Goal: Information Seeking & Learning: Check status

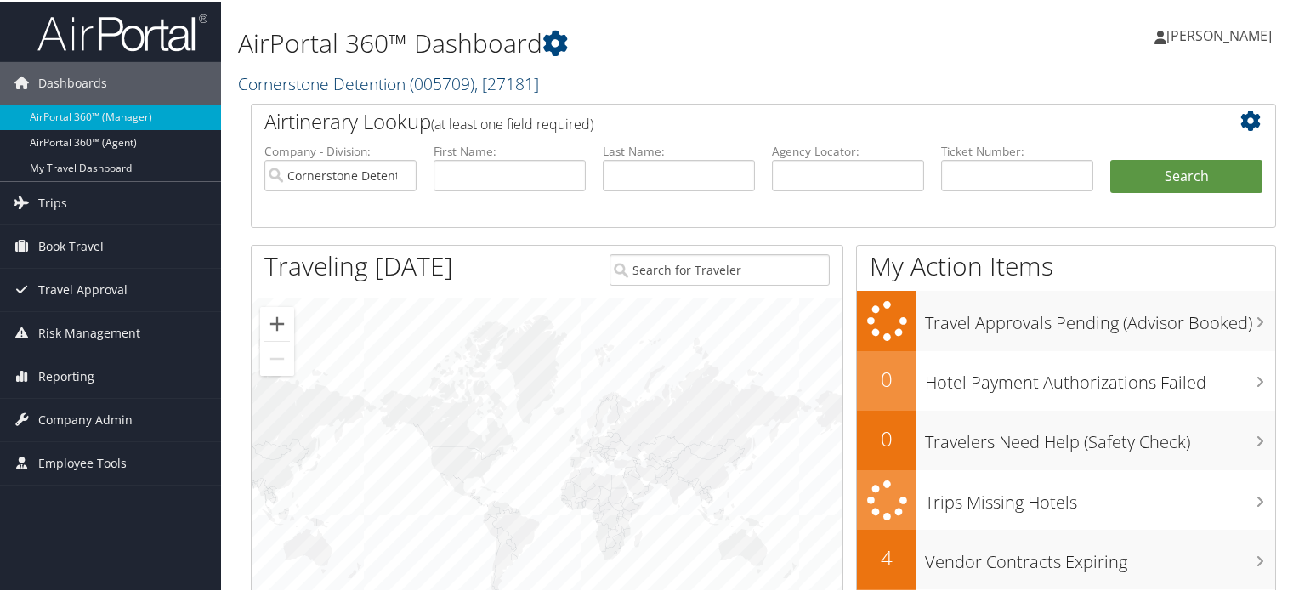
click at [473, 78] on span "( 005709 )" at bounding box center [442, 82] width 65 height 23
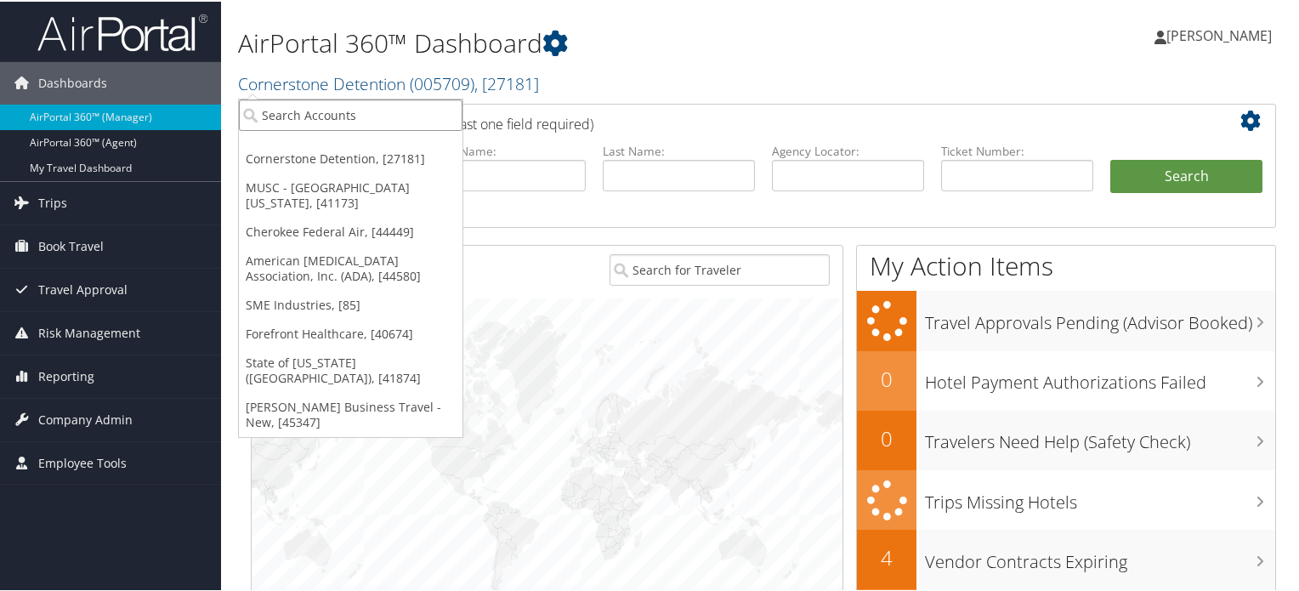
click at [377, 112] on input "search" at bounding box center [351, 113] width 224 height 31
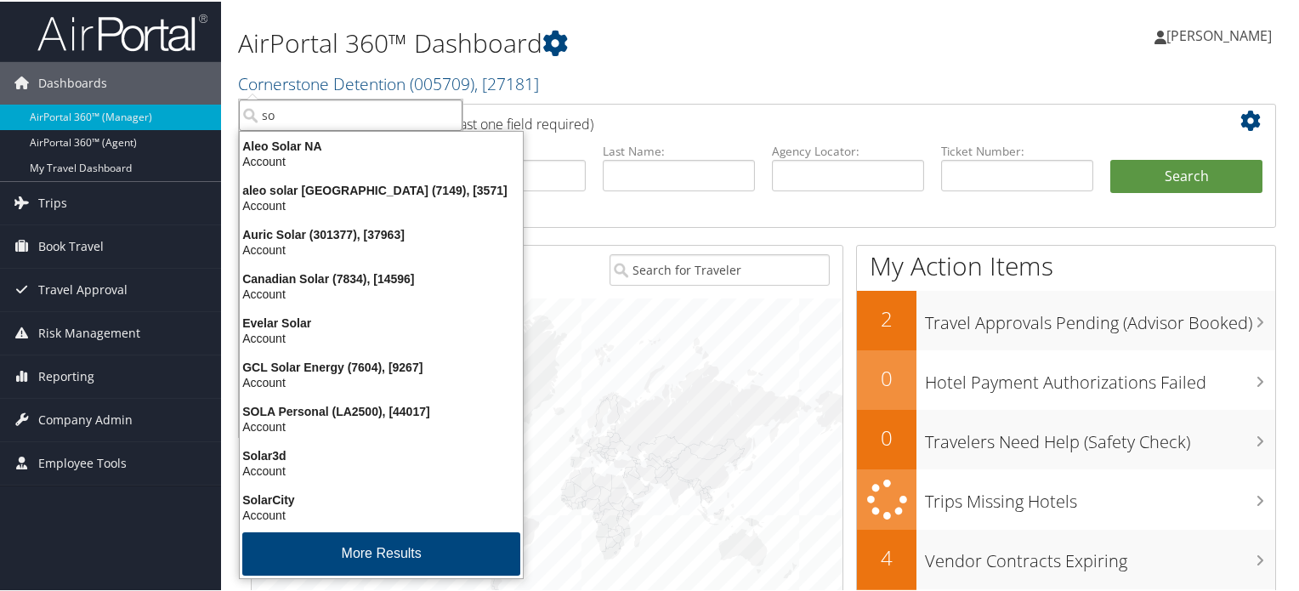
type input "s"
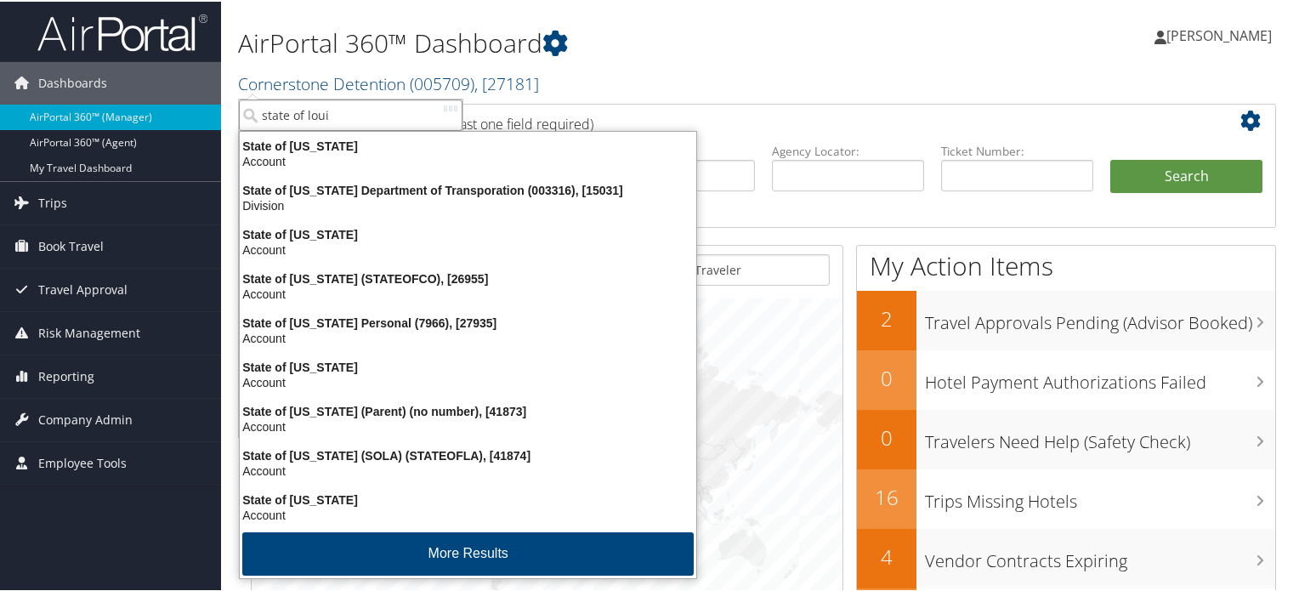
type input "state of louis"
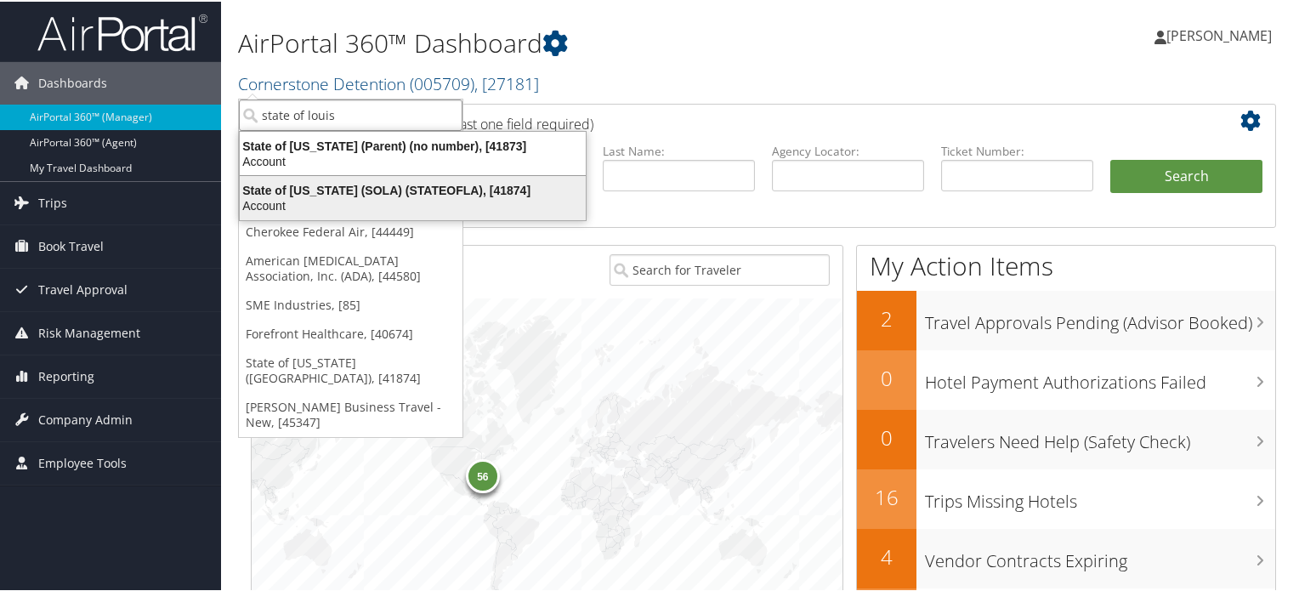
click at [335, 190] on div "State of Louisiana (SOLA) (STATEOFLA), [41874]" at bounding box center [412, 188] width 366 height 15
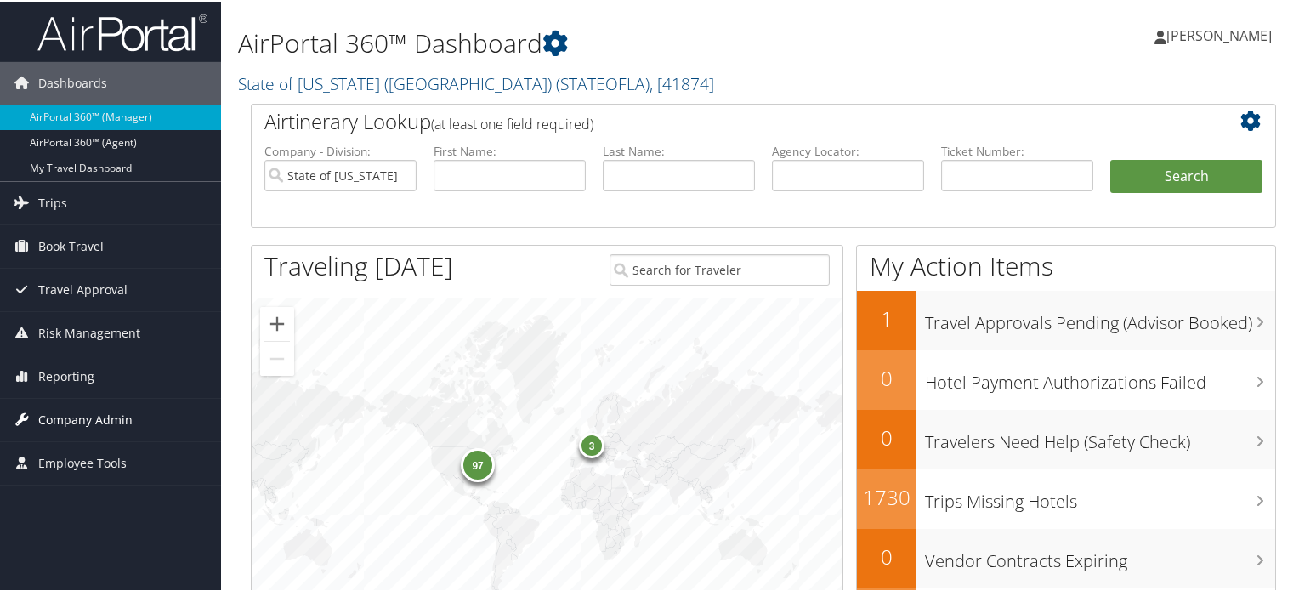
click at [123, 414] on span "Company Admin" at bounding box center [85, 418] width 94 height 42
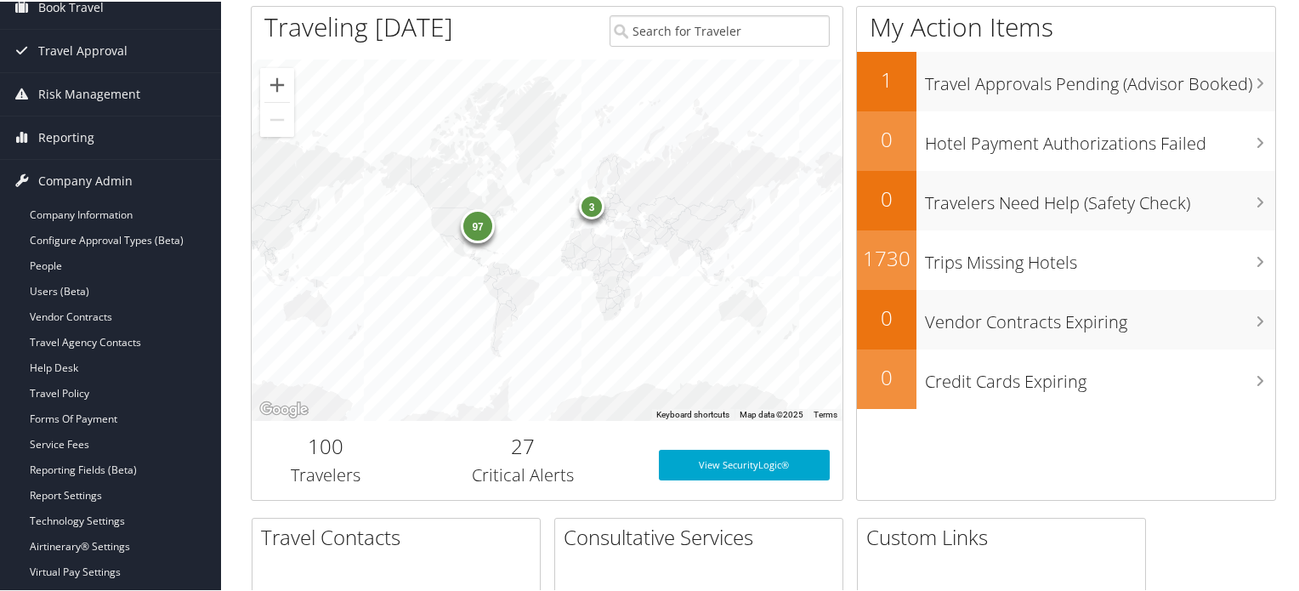
scroll to position [262, 0]
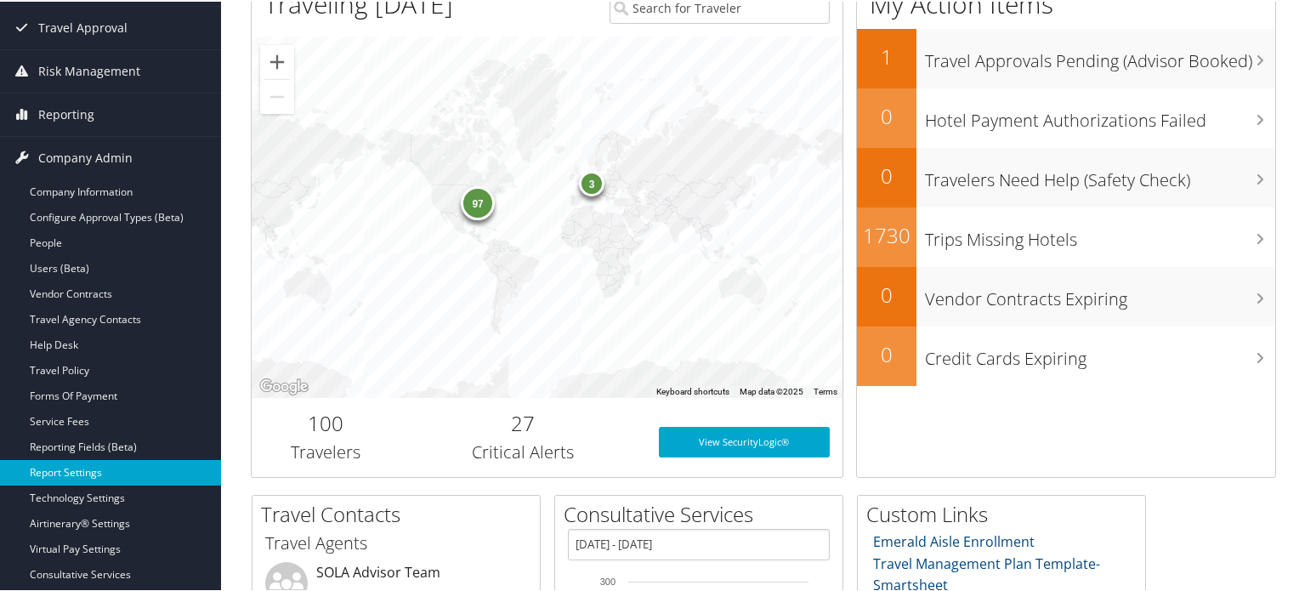
click at [91, 468] on link "Report Settings" at bounding box center [110, 470] width 221 height 25
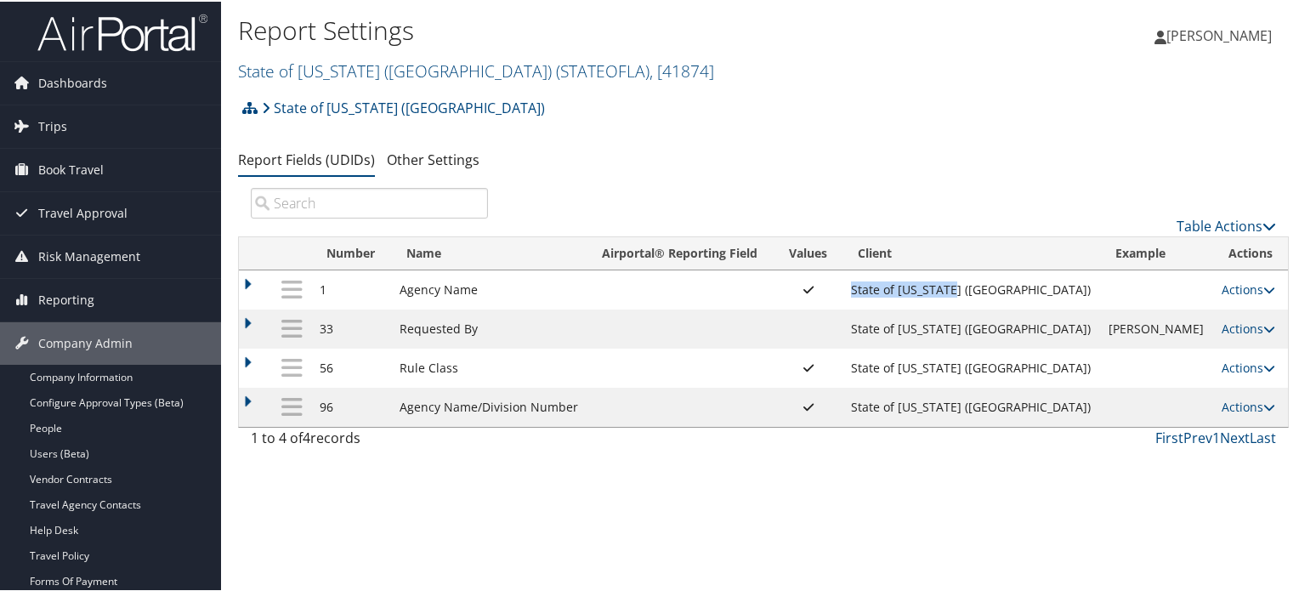
drag, startPoint x: 932, startPoint y: 290, endPoint x: 1027, endPoint y: 295, distance: 95.3
click at [1027, 295] on td "State of [US_STATE] ([GEOGRAPHIC_DATA])" at bounding box center [971, 288] width 258 height 39
click at [246, 286] on td at bounding box center [256, 288] width 34 height 39
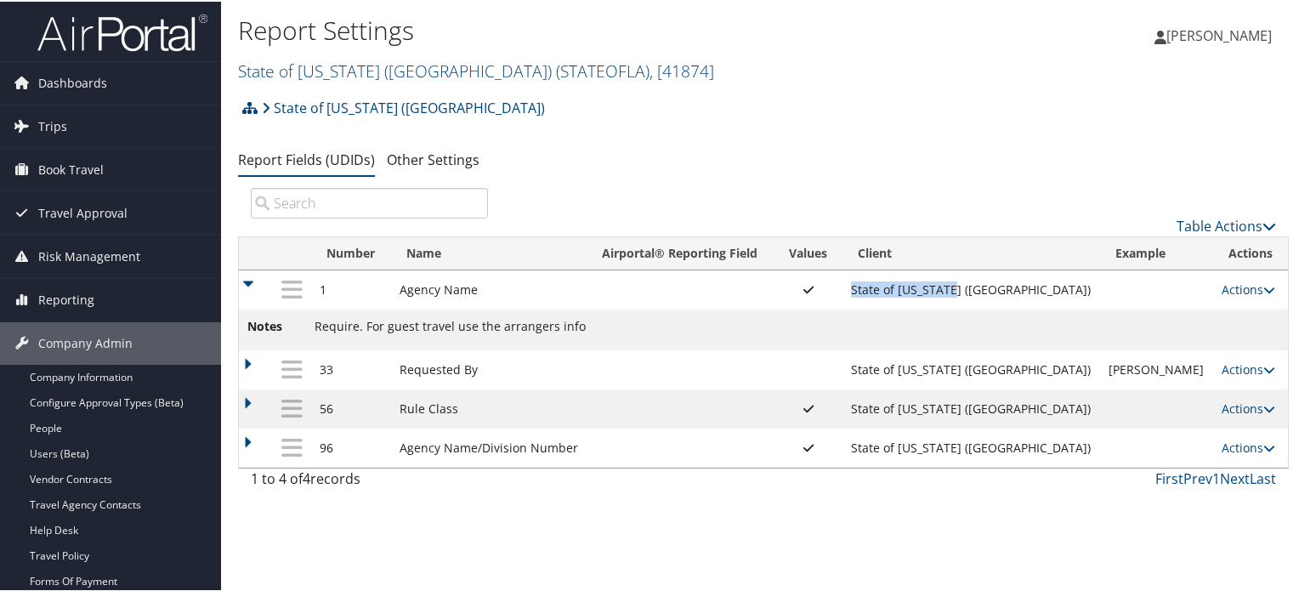
drag, startPoint x: 931, startPoint y: 288, endPoint x: 1027, endPoint y: 292, distance: 96.1
click at [1027, 292] on td "State of [US_STATE] ([GEOGRAPHIC_DATA])" at bounding box center [971, 288] width 258 height 39
copy td "State of Louisiana"
click at [64, 84] on span "Dashboards" at bounding box center [72, 81] width 69 height 42
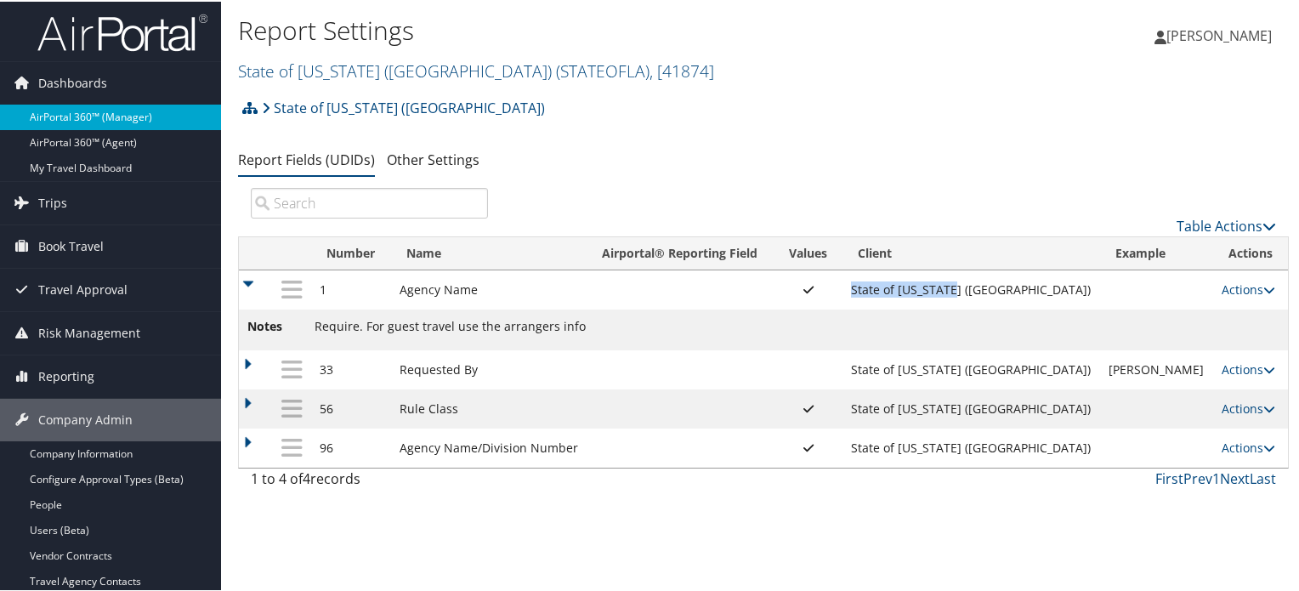
click at [84, 126] on link "AirPortal 360™ (Manager)" at bounding box center [110, 115] width 221 height 25
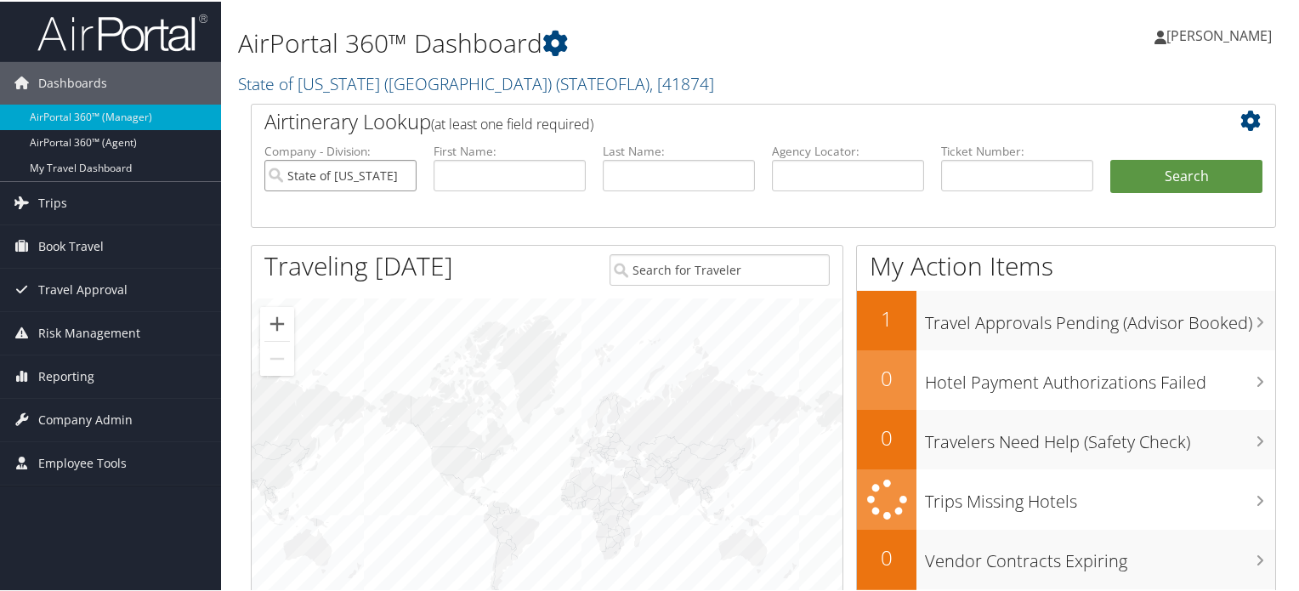
click at [398, 174] on input "State of [US_STATE] ([GEOGRAPHIC_DATA])" at bounding box center [340, 173] width 152 height 31
click at [856, 178] on input "text" at bounding box center [848, 173] width 152 height 31
paste input "CZXF4P"
type input "CZXF4P"
click at [1147, 167] on button "Search" at bounding box center [1186, 175] width 152 height 34
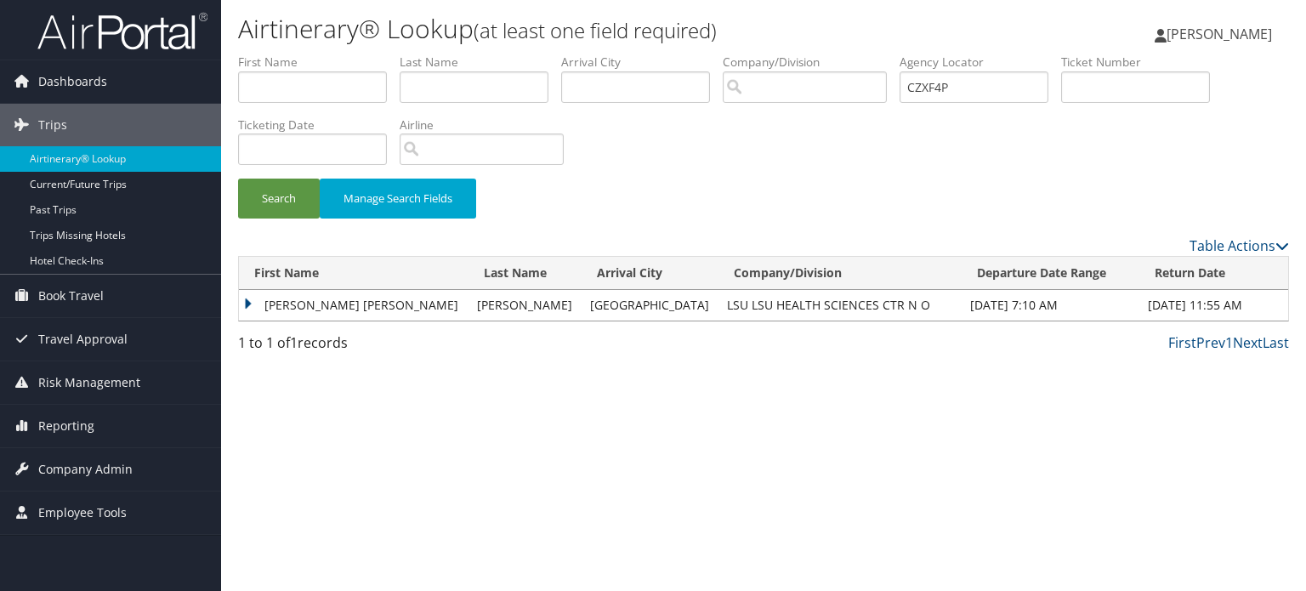
click at [247, 309] on td "KATELYN NICHOLE" at bounding box center [353, 305] width 229 height 31
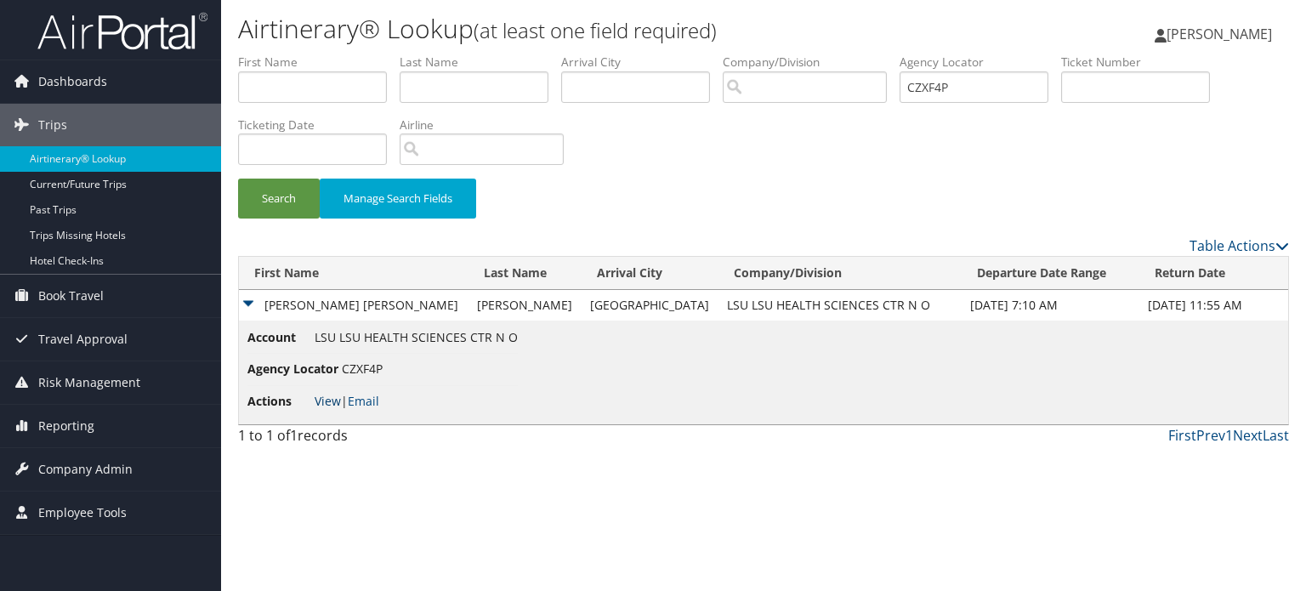
click at [329, 397] on link "View" at bounding box center [327, 401] width 26 height 16
click at [81, 469] on span "Company Admin" at bounding box center [85, 469] width 94 height 42
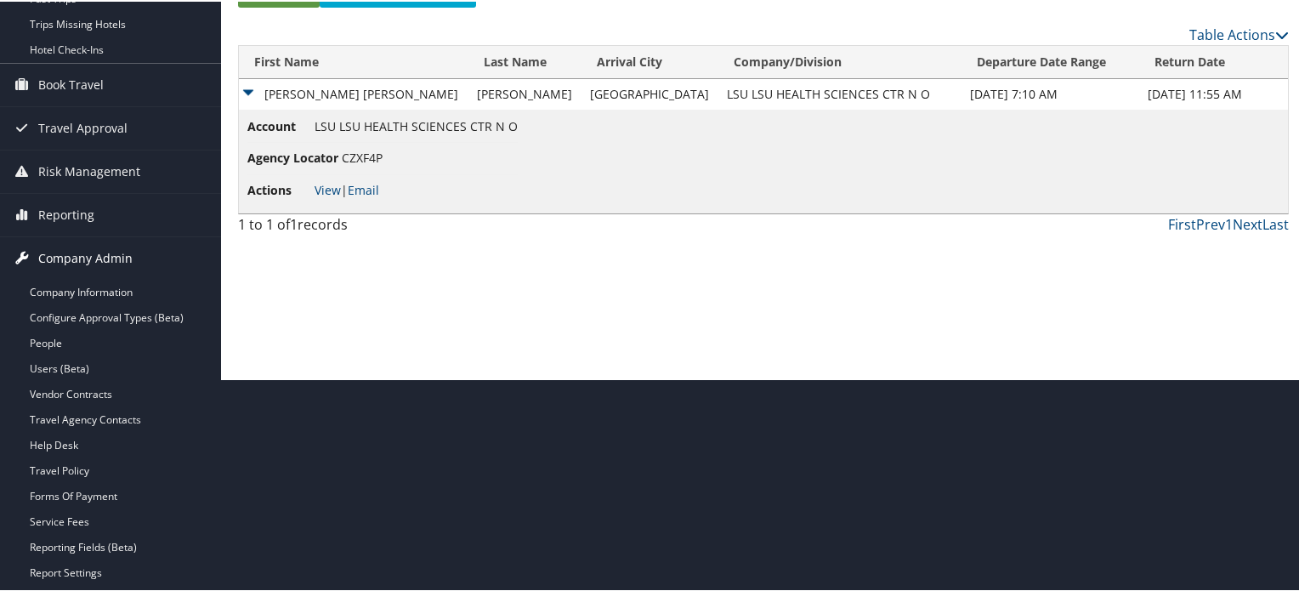
scroll to position [218, 0]
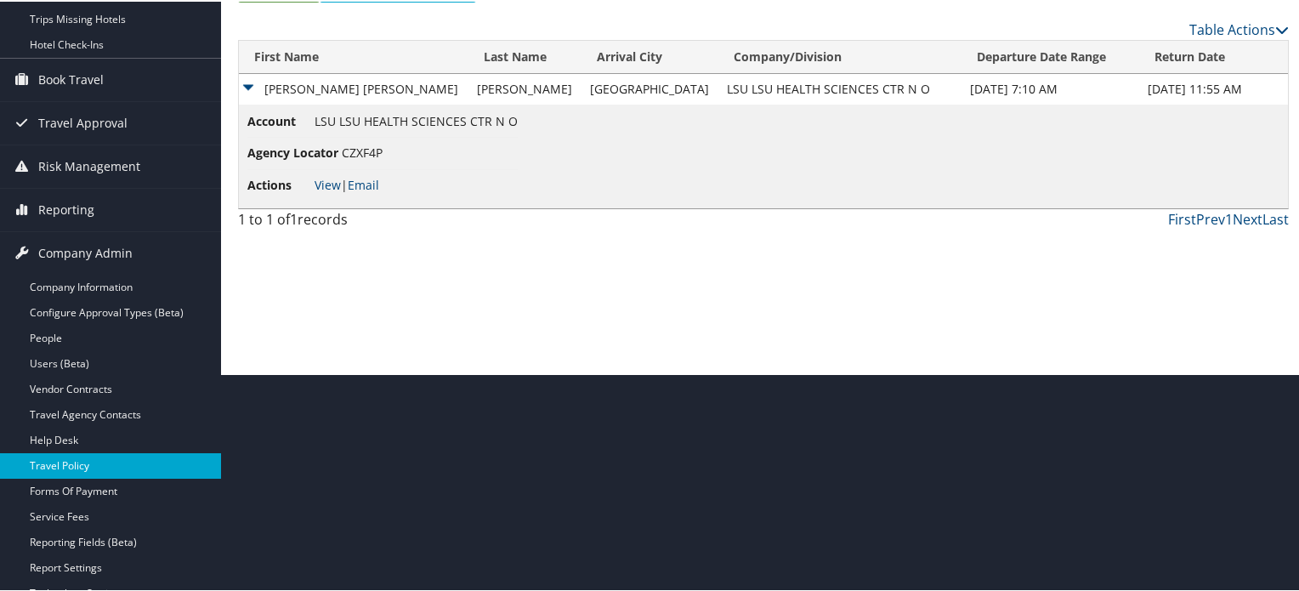
click at [80, 457] on link "Travel Policy" at bounding box center [110, 463] width 221 height 25
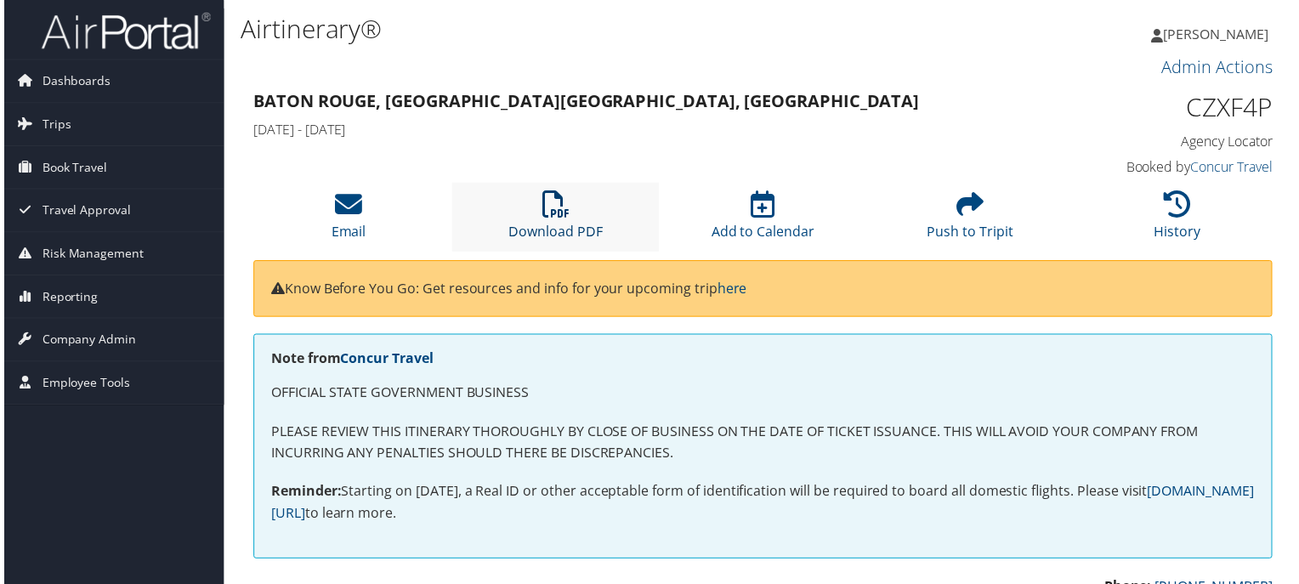
click at [557, 202] on icon at bounding box center [554, 205] width 27 height 27
click at [118, 340] on span "Company Admin" at bounding box center [85, 341] width 94 height 42
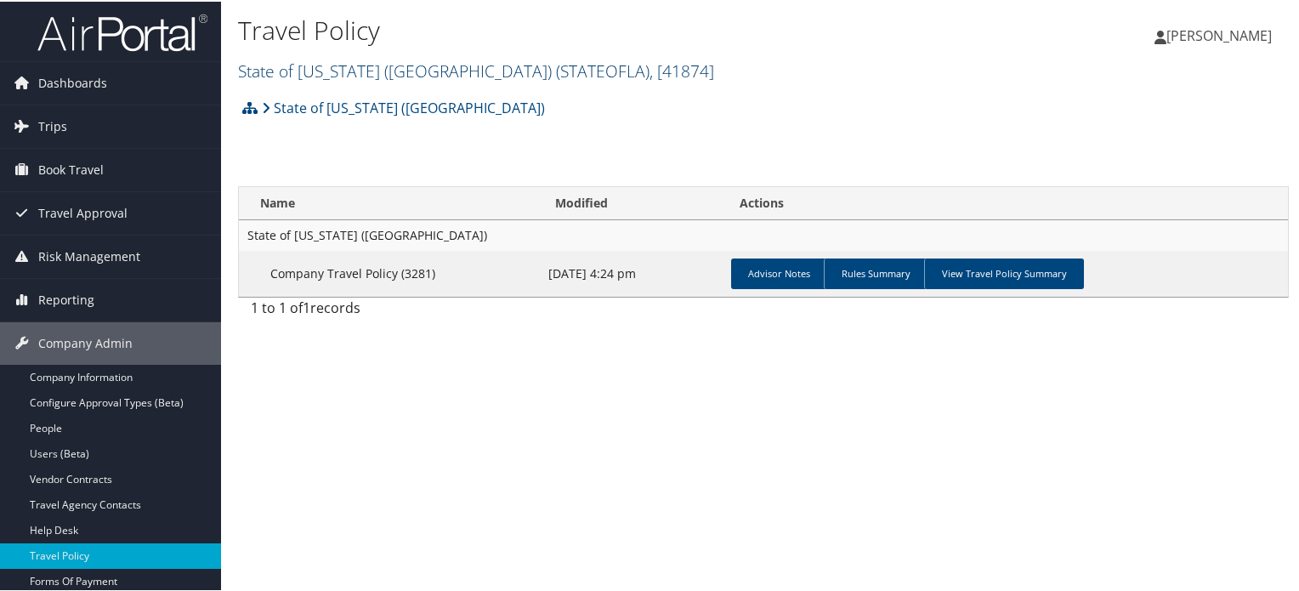
click at [296, 68] on link "State of Louisiana (SOLA) ( STATEOFLA ) , [ 41874 ]" at bounding box center [476, 69] width 476 height 23
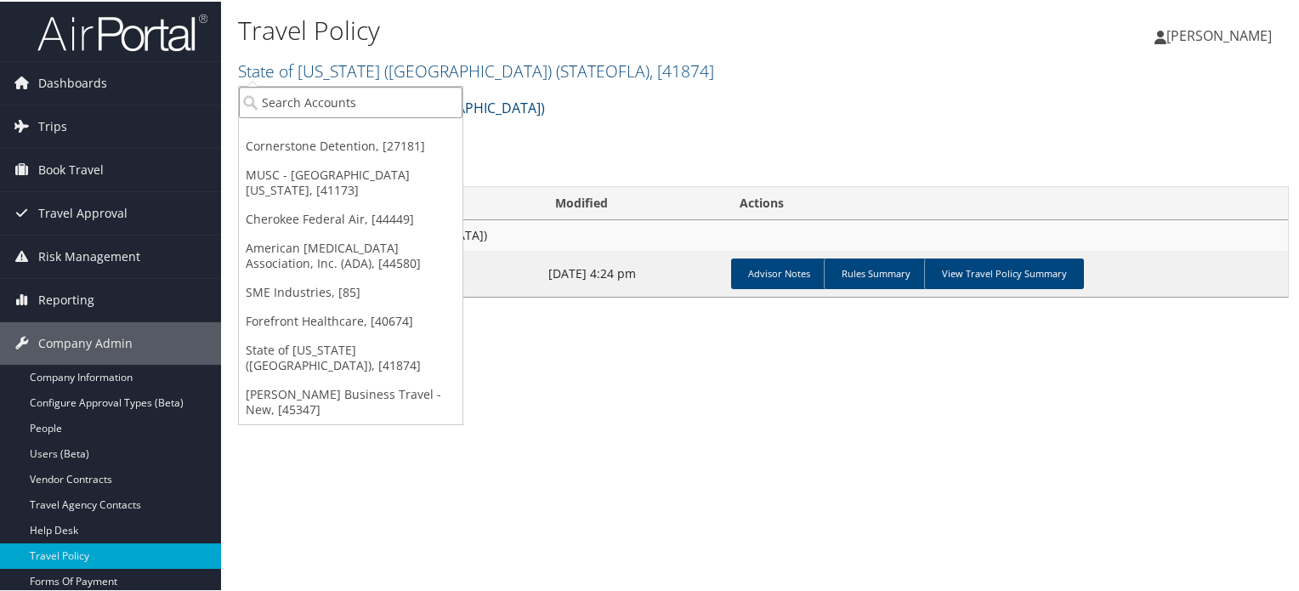
click at [282, 101] on input "search" at bounding box center [351, 100] width 224 height 31
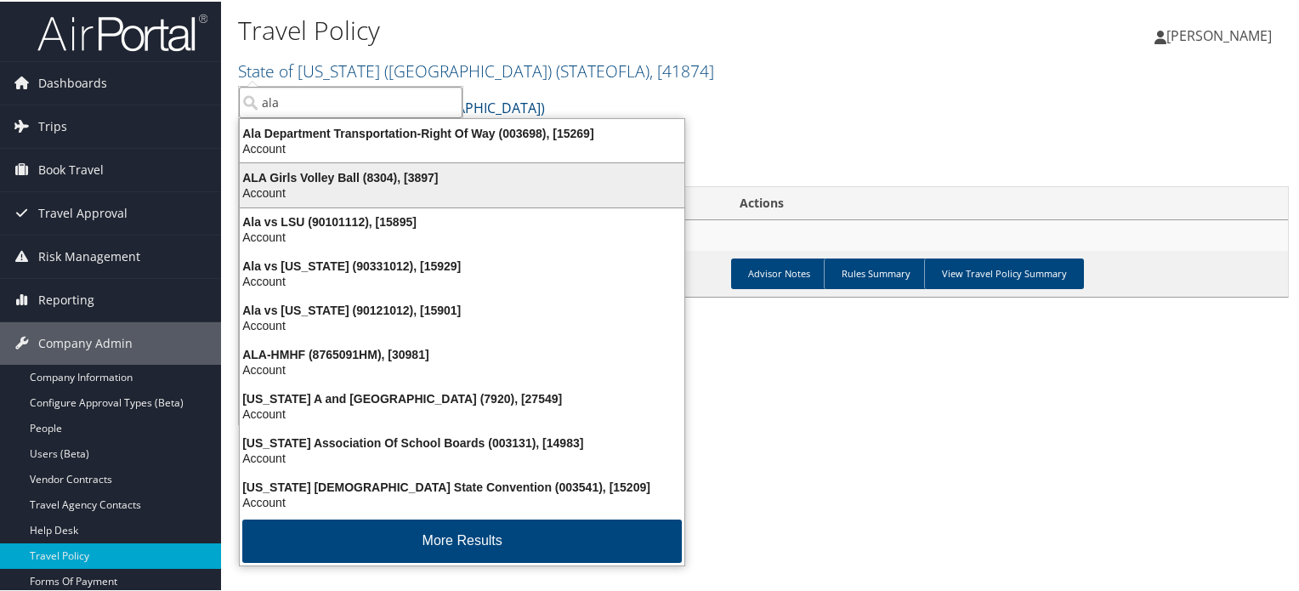
type input "ala"
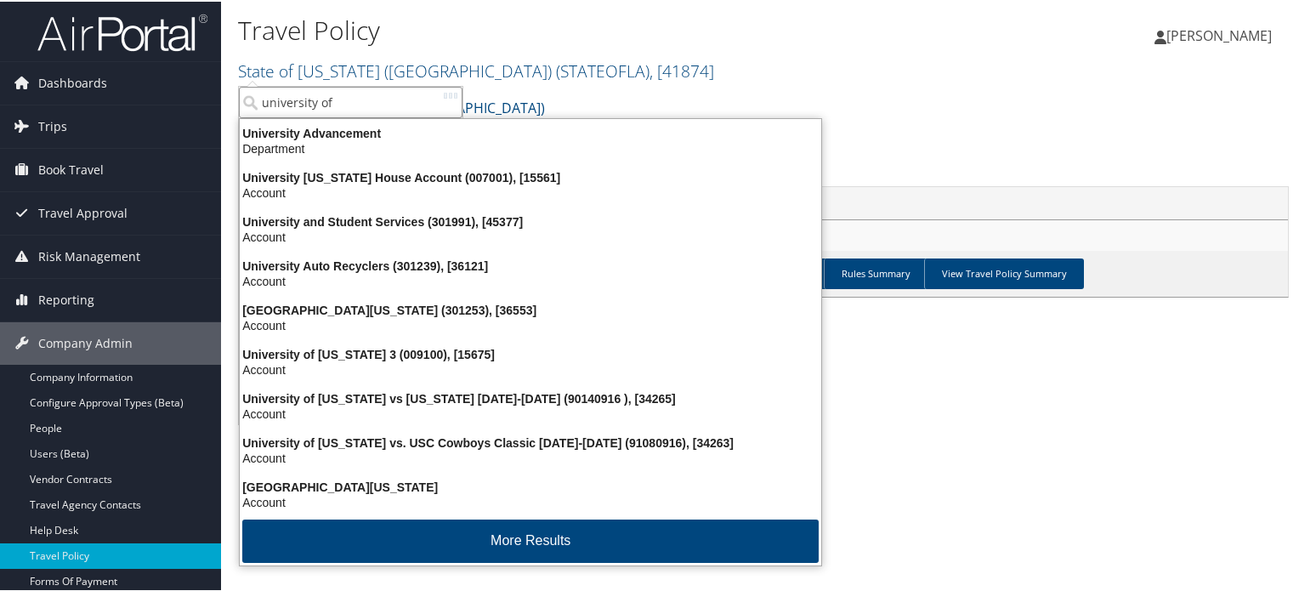
type input "university of"
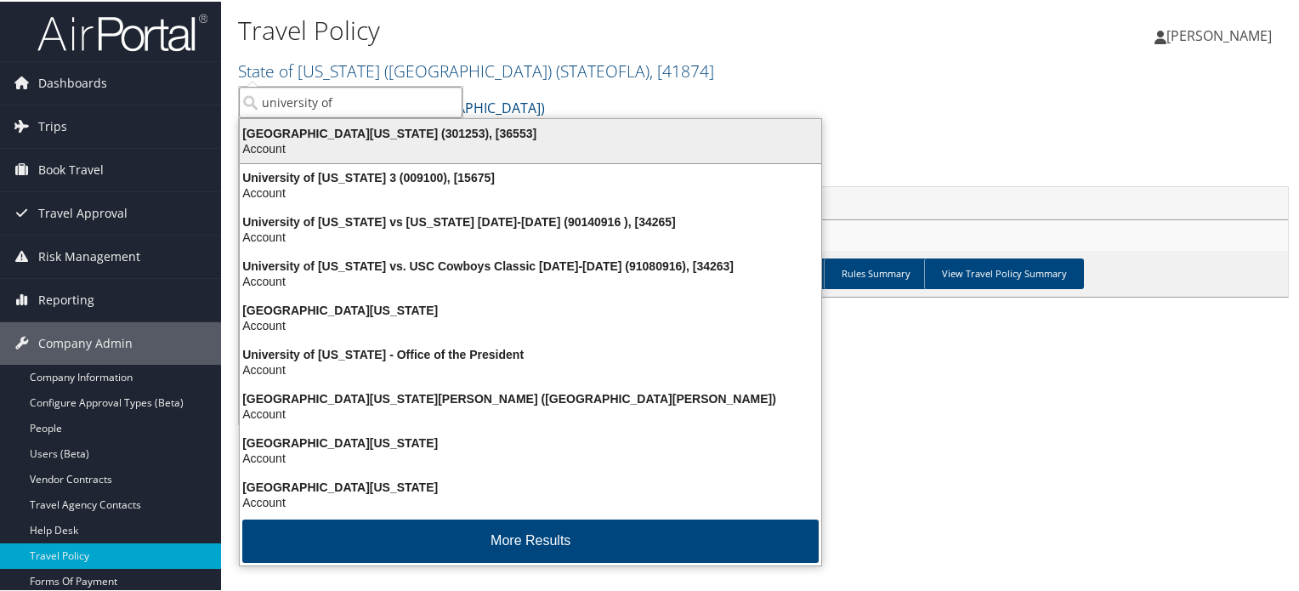
click at [303, 131] on div "University of Alabama (301253), [36553]" at bounding box center [530, 131] width 602 height 15
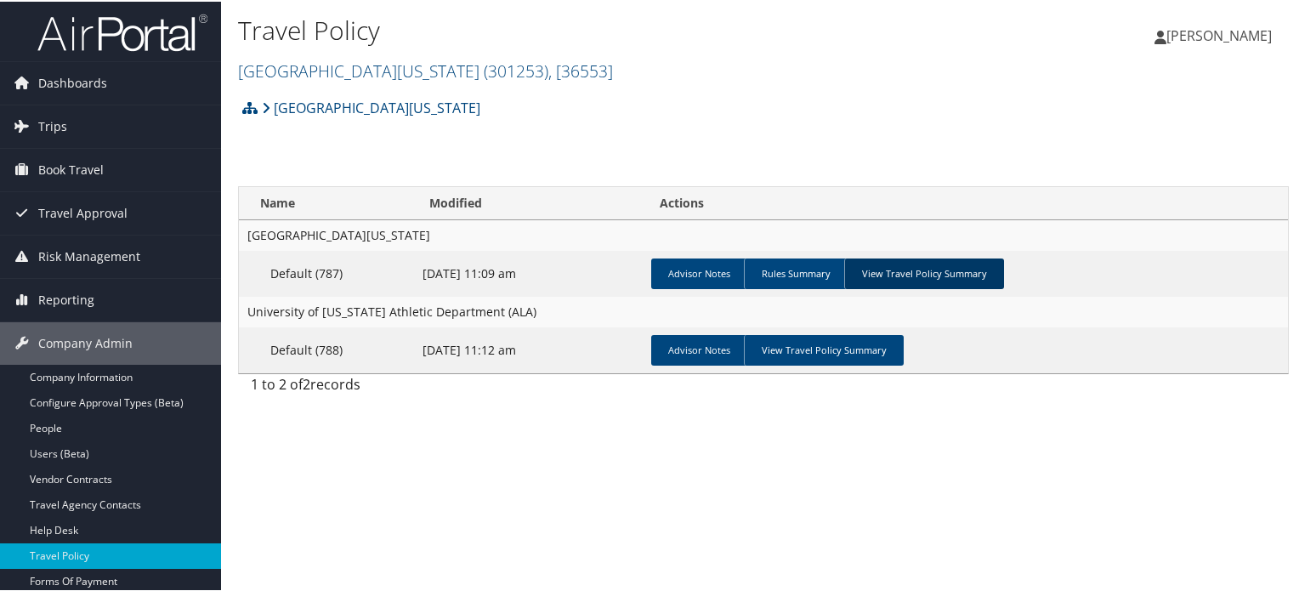
click at [884, 277] on link "View Travel Policy Summary" at bounding box center [924, 272] width 160 height 31
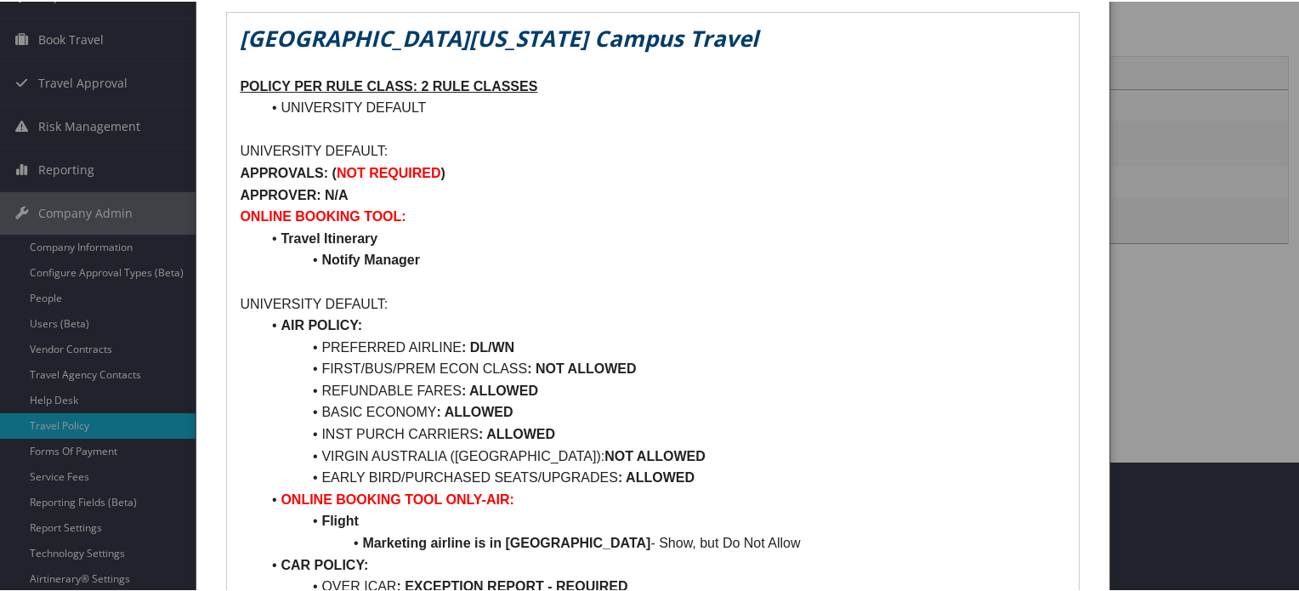
scroll to position [131, 0]
